Goal: Information Seeking & Learning: Learn about a topic

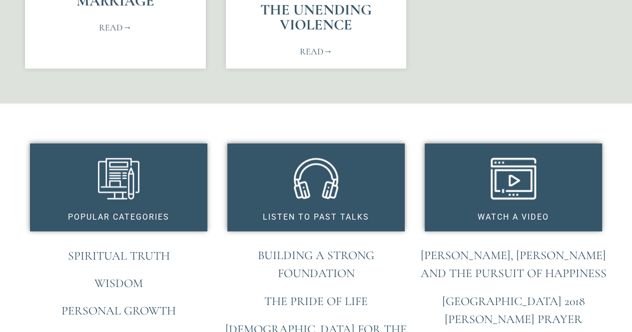
scroll to position [750, 0]
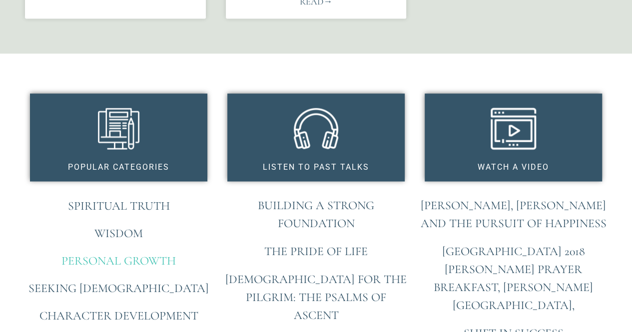
click at [100, 253] on link "Personal Growth" at bounding box center [118, 260] width 114 height 14
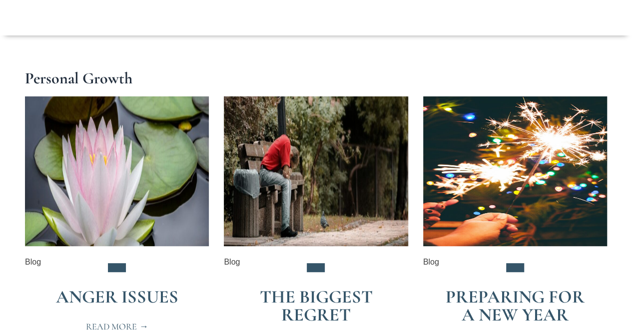
scroll to position [200, 0]
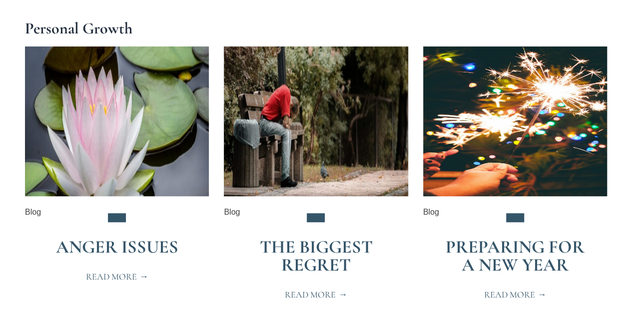
click at [314, 294] on span "Read More" at bounding box center [316, 294] width 62 height 9
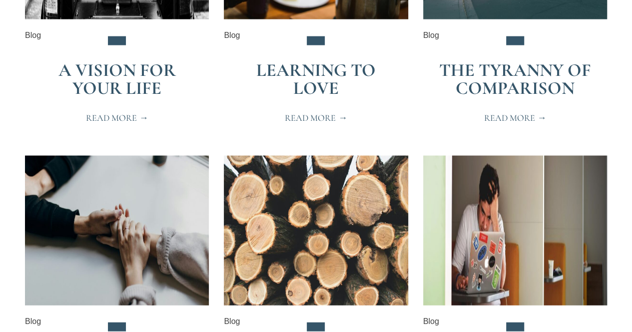
scroll to position [850, 0]
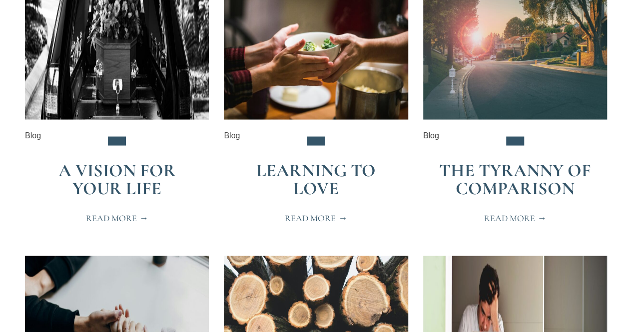
click at [510, 214] on span "Read More" at bounding box center [515, 217] width 62 height 9
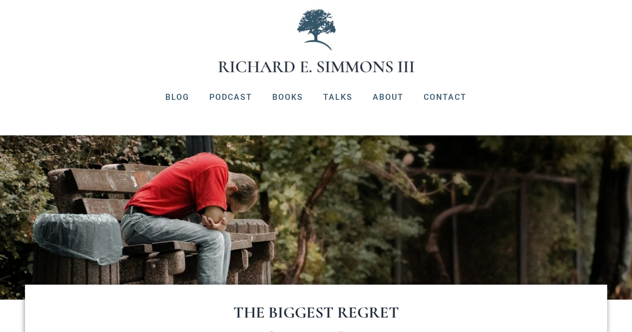
scroll to position [100, 0]
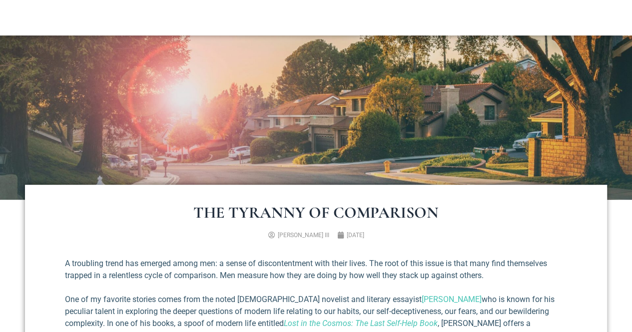
scroll to position [200, 0]
